Goal: Task Accomplishment & Management: Use online tool/utility

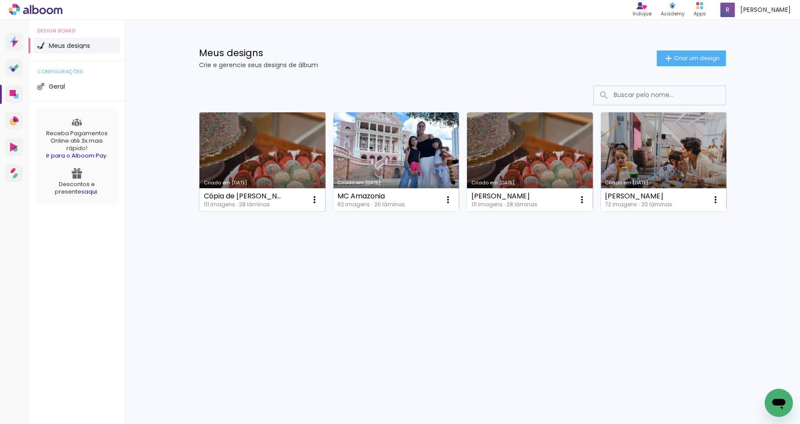
click at [272, 143] on link "Criado em [DATE]" at bounding box center [262, 161] width 126 height 99
